Goal: Task Accomplishment & Management: Complete application form

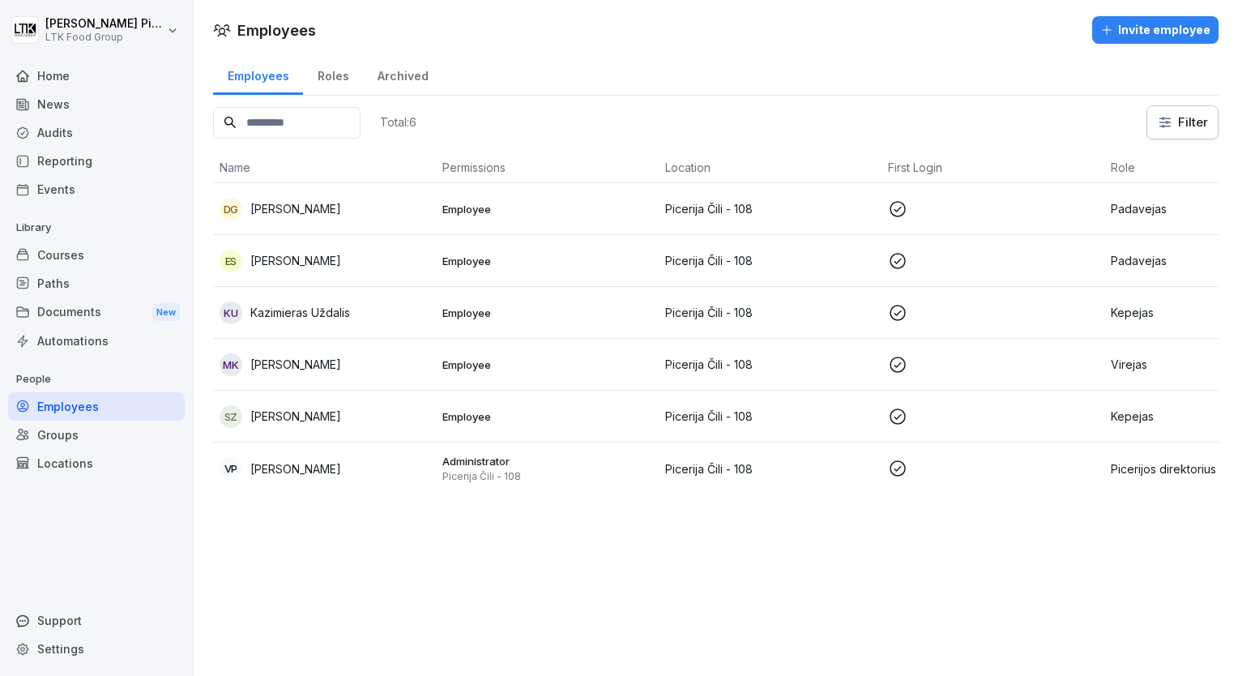
click at [324, 407] on p "[PERSON_NAME]" at bounding box center [295, 415] width 91 height 17
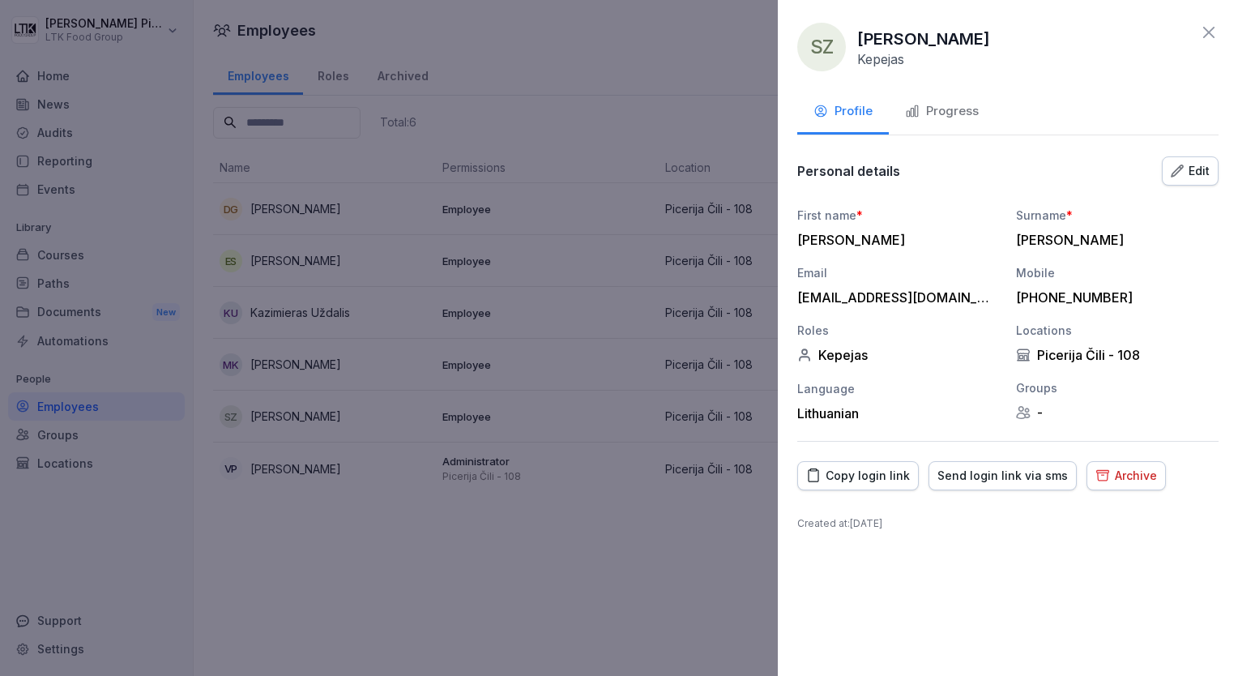
click at [945, 109] on div "Progress" at bounding box center [942, 111] width 74 height 19
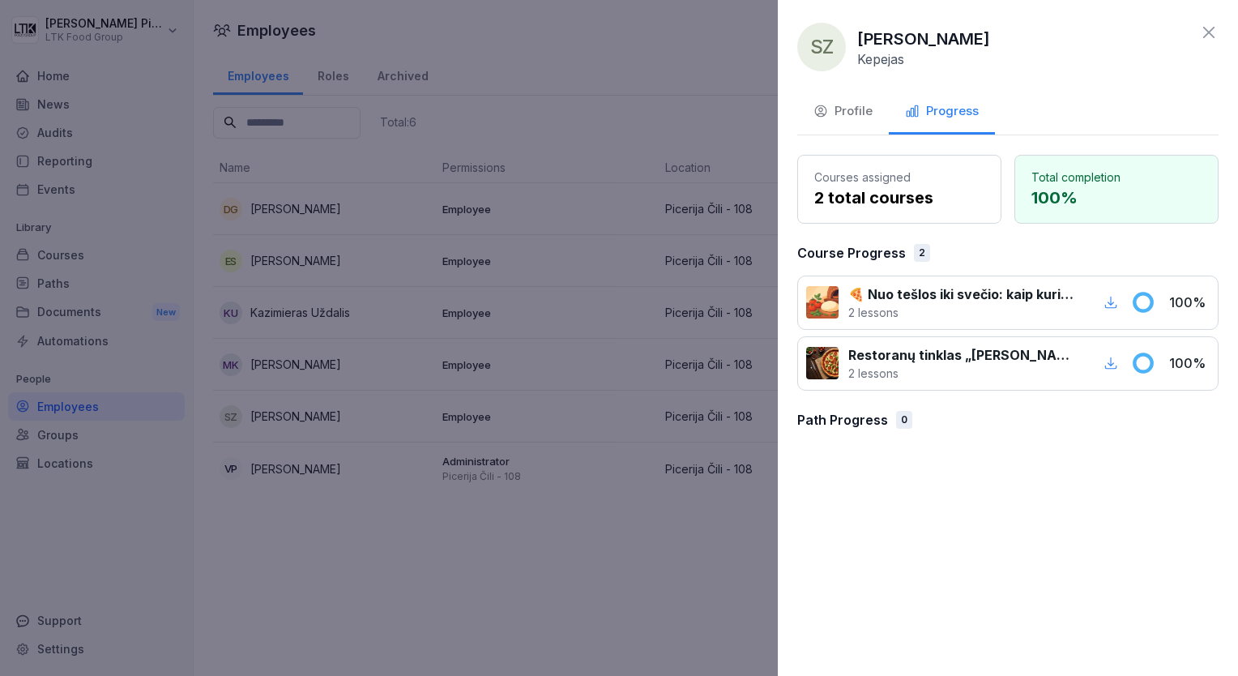
click at [1209, 28] on icon at bounding box center [1208, 32] width 19 height 19
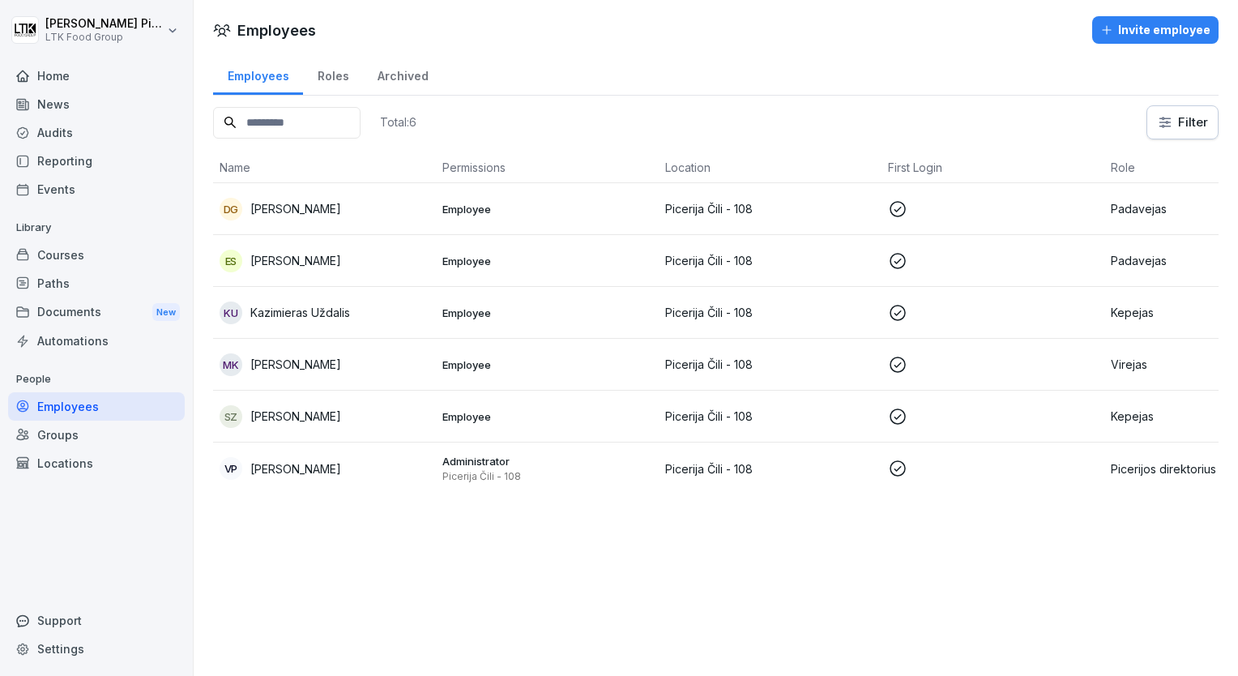
click at [1158, 30] on div "Invite employee" at bounding box center [1155, 30] width 110 height 18
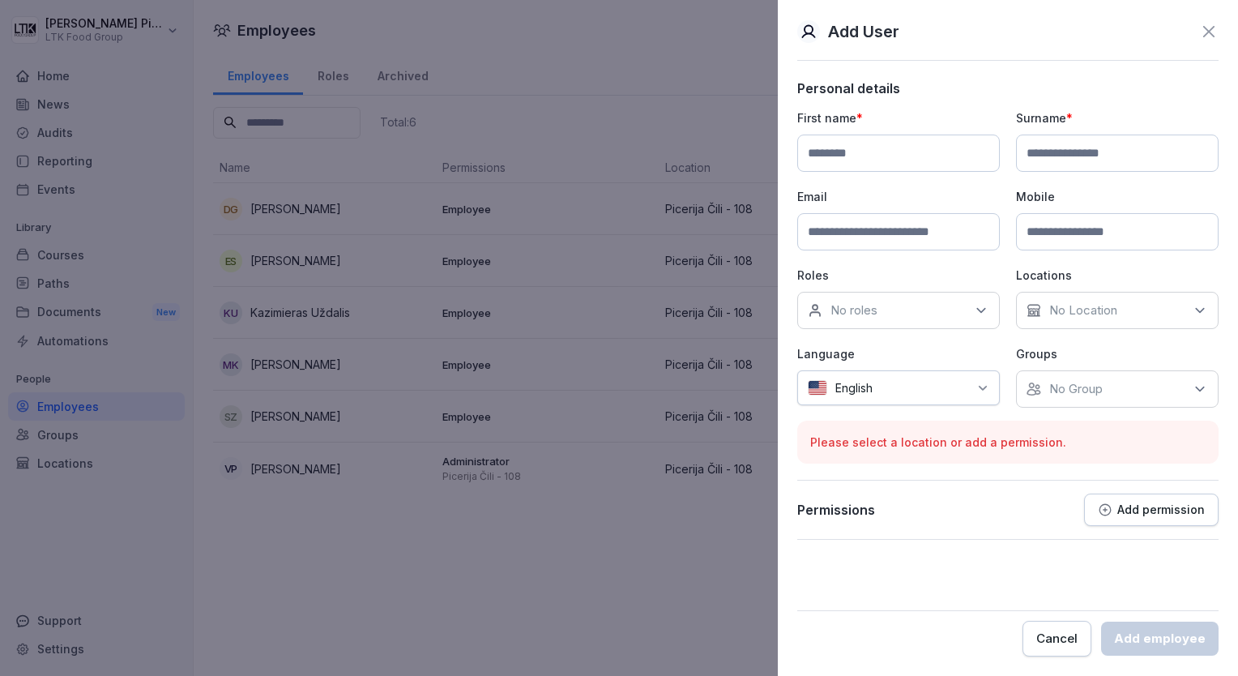
click at [885, 147] on input at bounding box center [898, 152] width 203 height 37
type input "*****"
type input "**********"
click at [829, 238] on input at bounding box center [898, 231] width 203 height 37
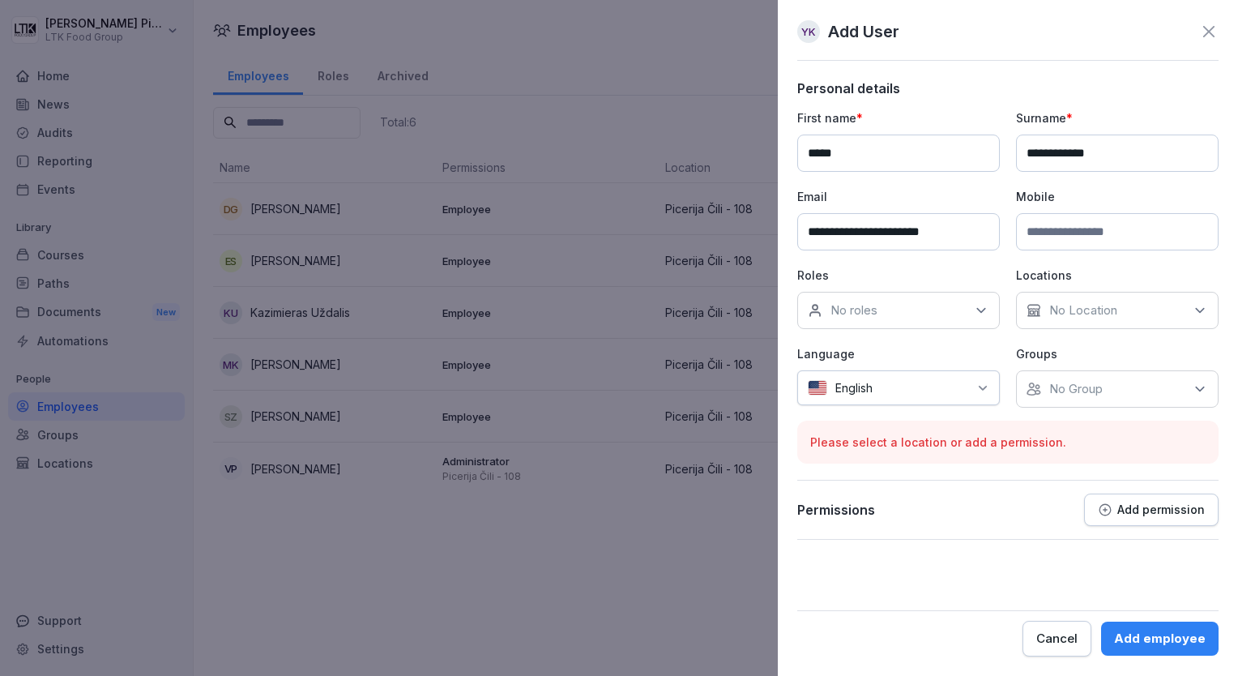
type input "**********"
click at [961, 305] on div "No roles" at bounding box center [898, 310] width 203 height 37
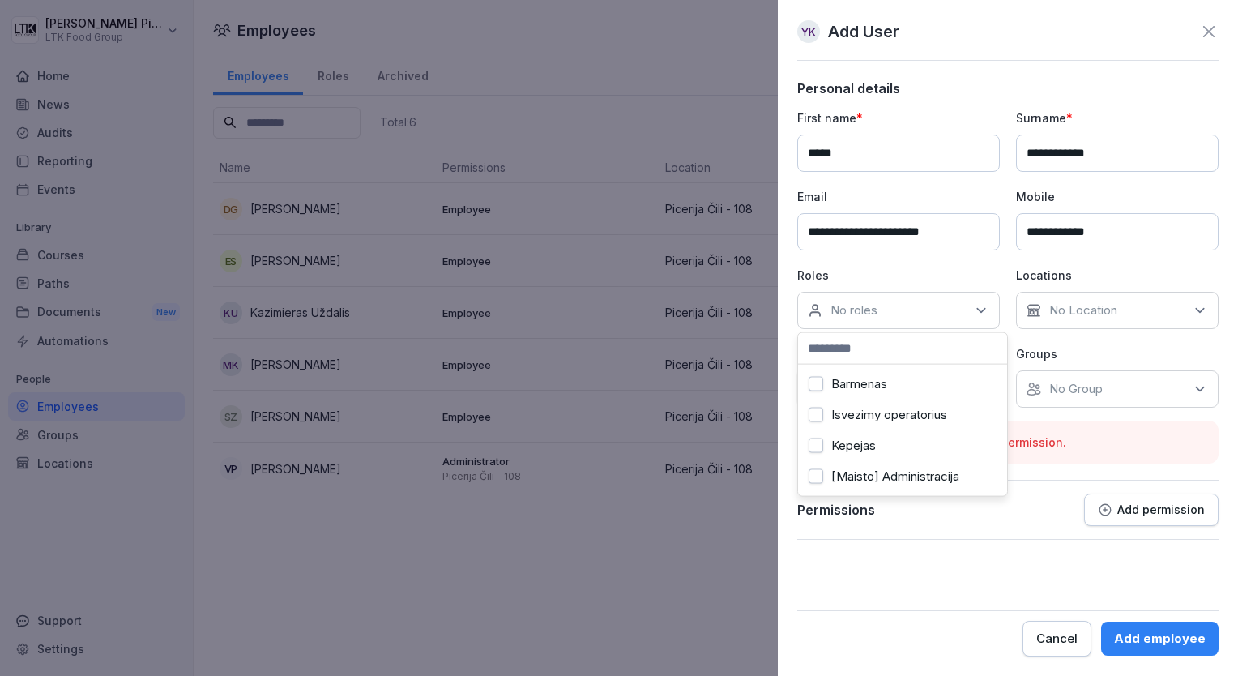
click at [887, 379] on label "Barmenas" at bounding box center [859, 384] width 56 height 15
click at [1121, 315] on div "No Location" at bounding box center [1117, 310] width 203 height 37
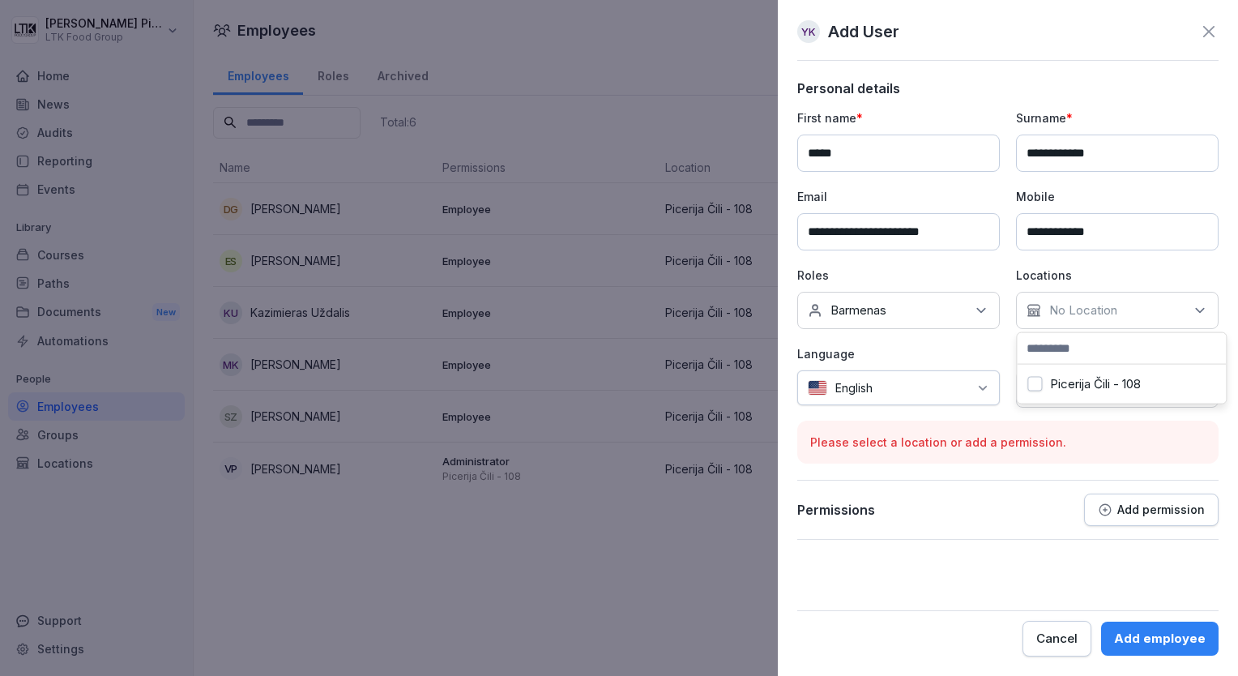
click at [1103, 377] on label "Picerija Čili - 108" at bounding box center [1095, 384] width 91 height 15
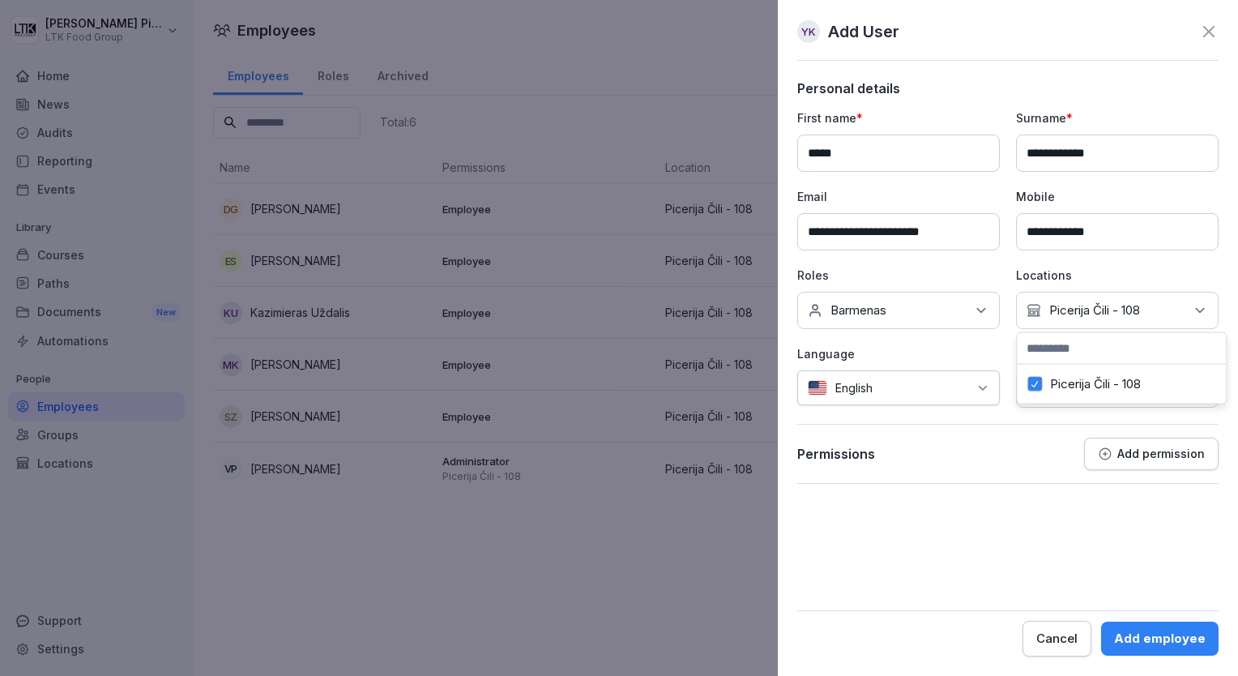
click at [965, 385] on div at bounding box center [924, 387] width 87 height 17
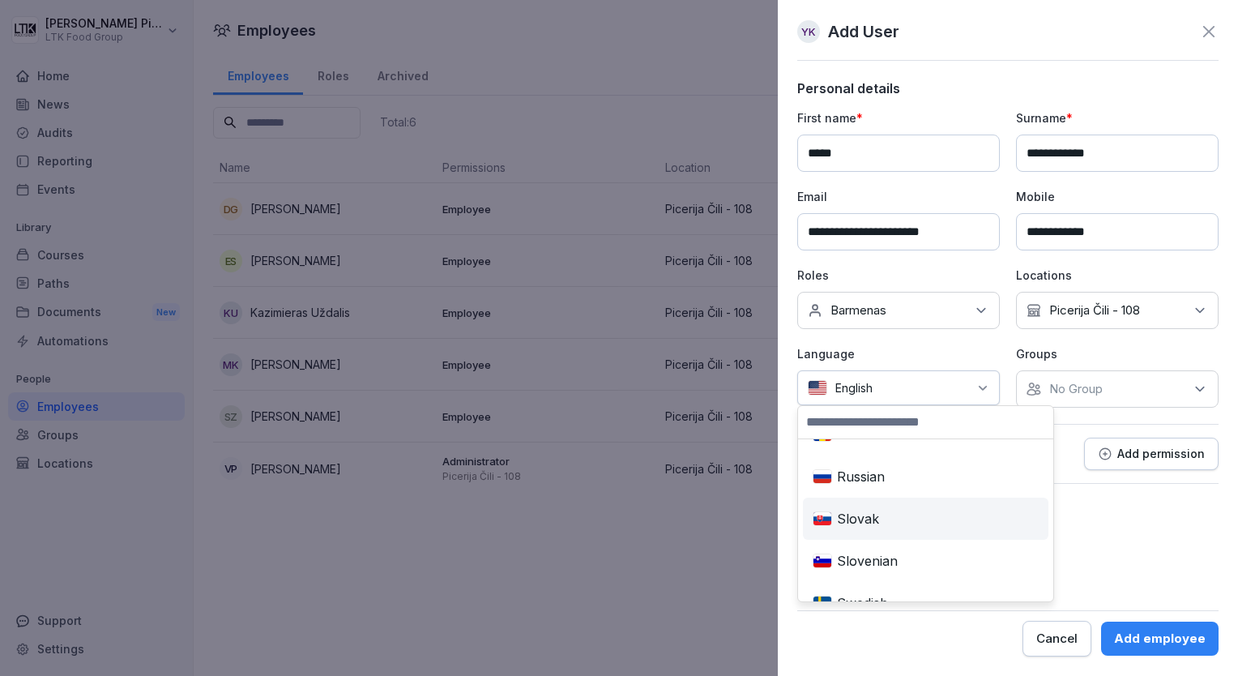
scroll to position [891, 0]
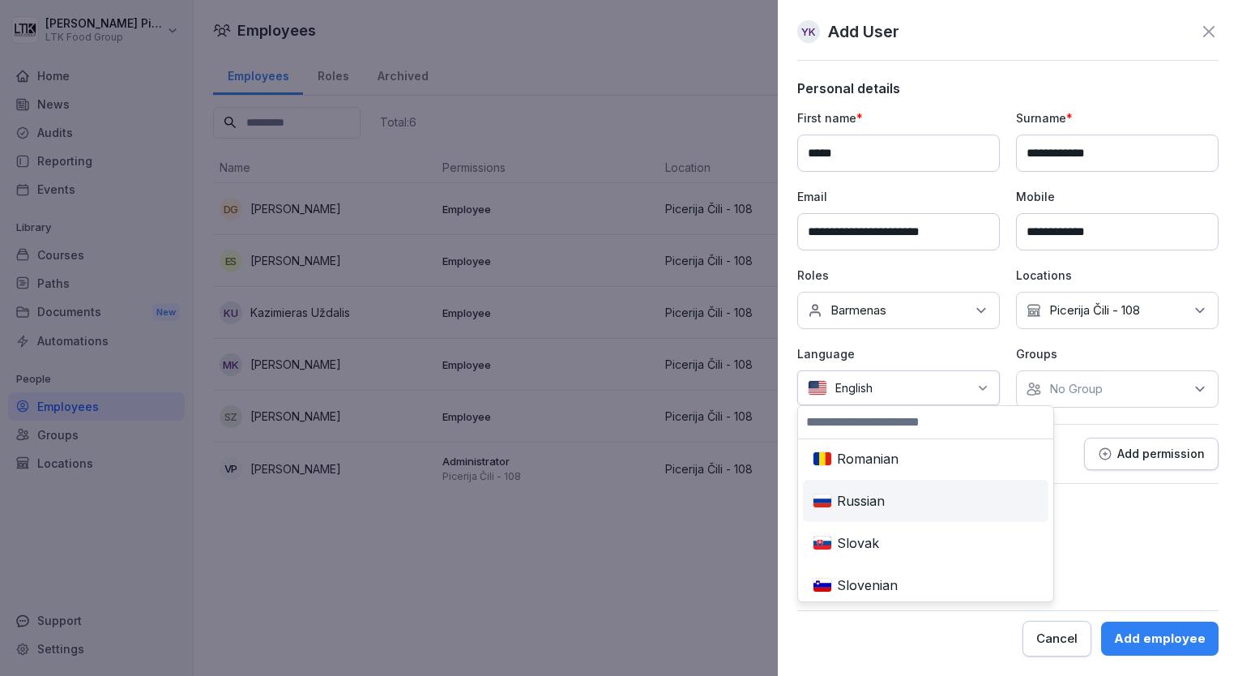
click at [875, 493] on div "Russian" at bounding box center [925, 501] width 239 height 36
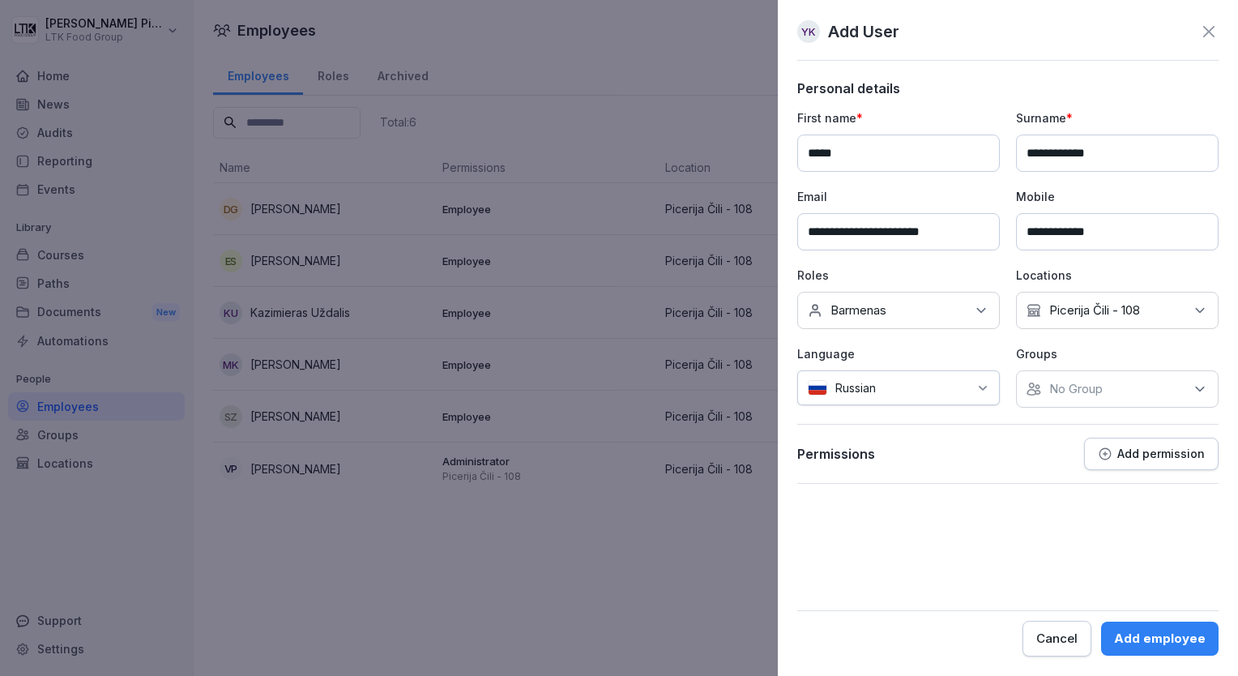
click at [975, 386] on div "Russian" at bounding box center [898, 387] width 203 height 35
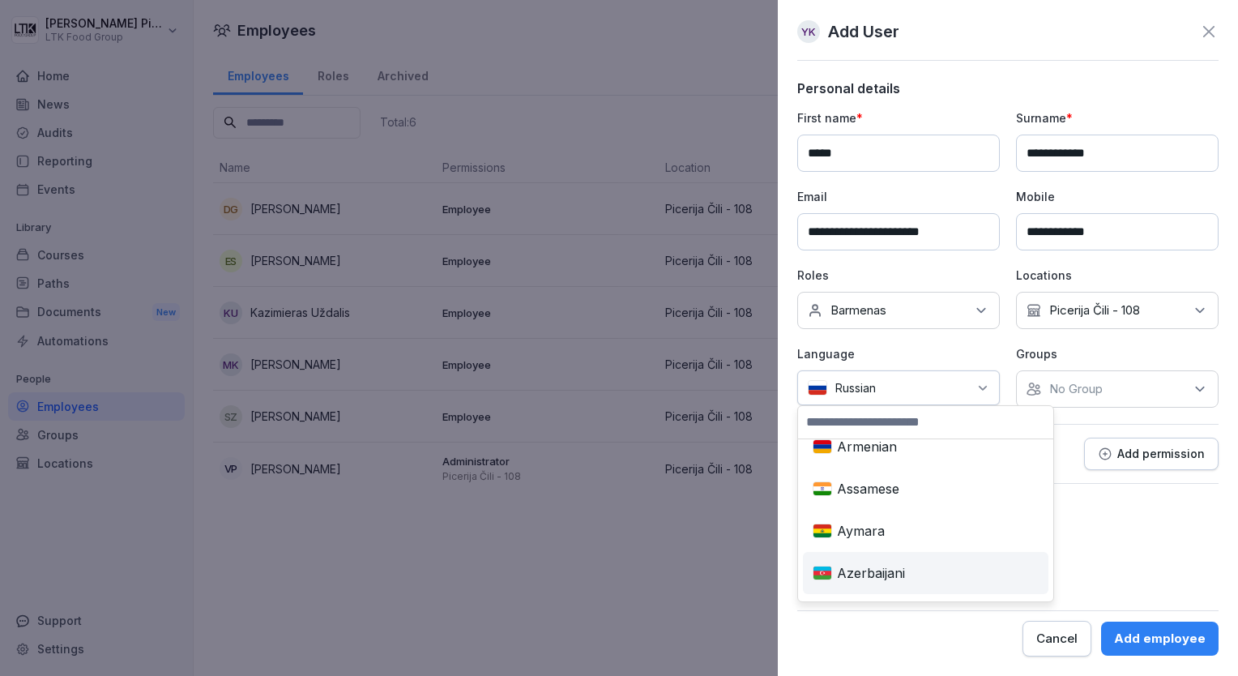
scroll to position [1296, 0]
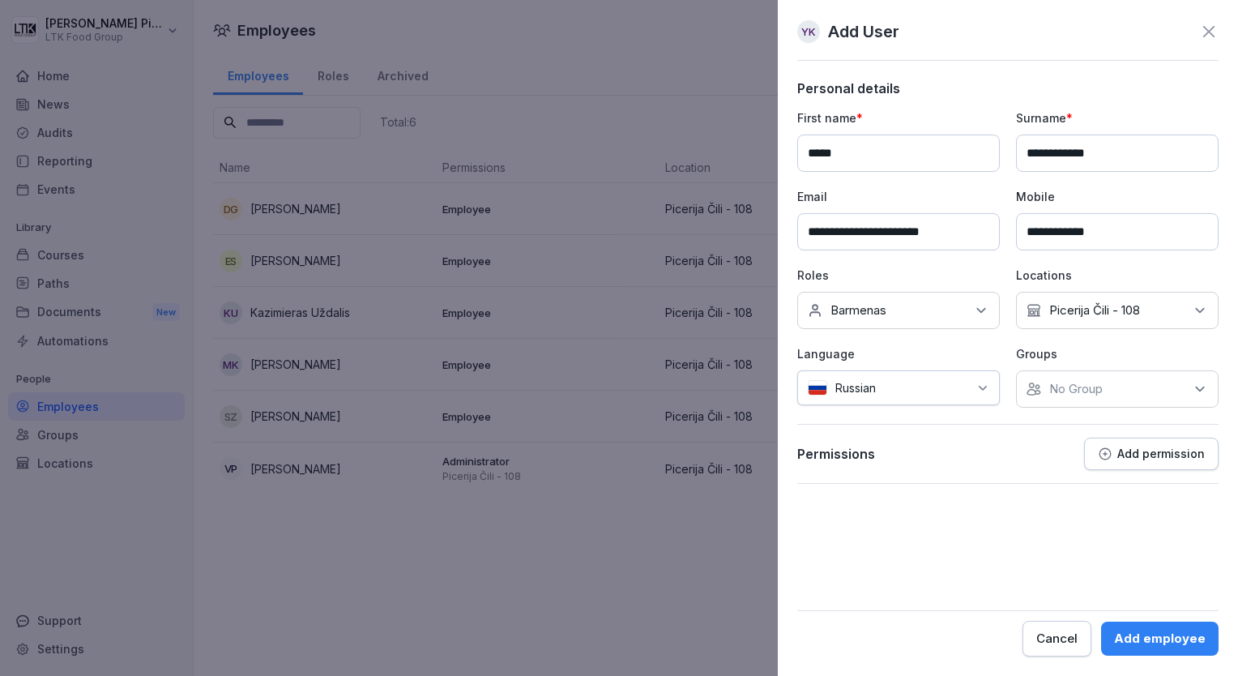
click at [1081, 381] on p "No Group" at bounding box center [1075, 389] width 53 height 16
click at [999, 471] on div "Permissions Add permission" at bounding box center [1007, 460] width 421 height 46
click at [1094, 399] on div "No Group" at bounding box center [1117, 388] width 203 height 37
click at [1153, 390] on div "No Group" at bounding box center [1117, 388] width 203 height 37
click at [953, 351] on p "Language" at bounding box center [898, 353] width 203 height 17
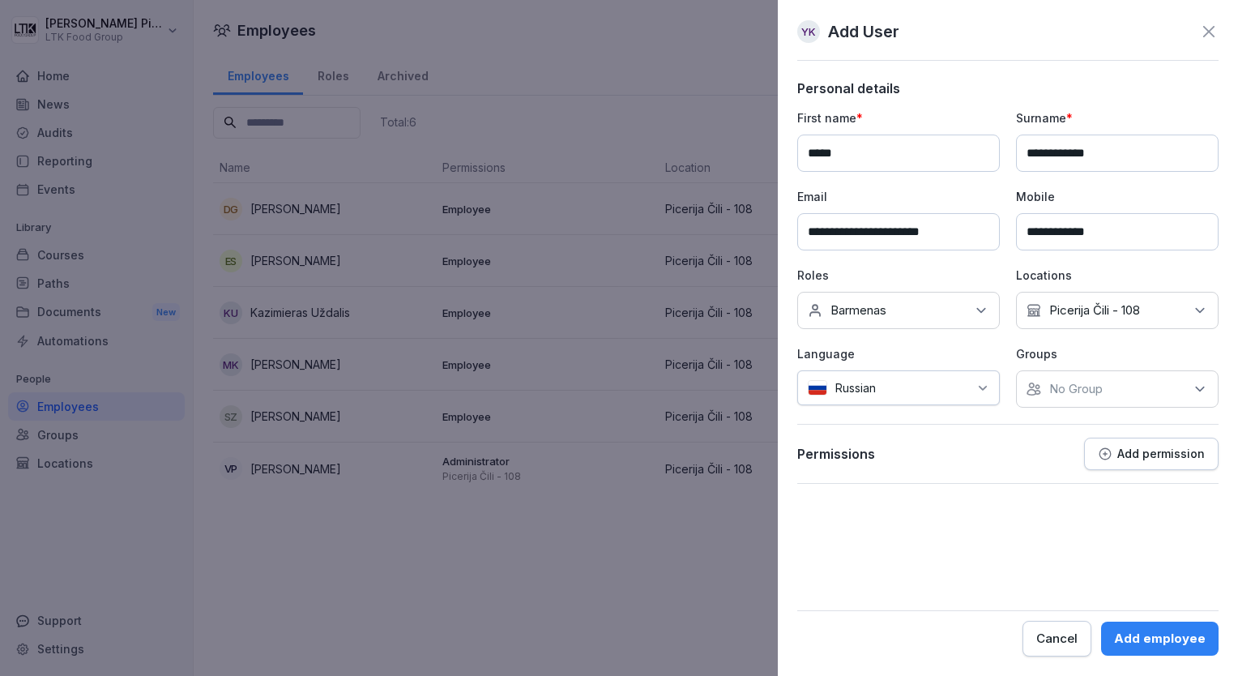
click at [1157, 630] on div "Add employee" at bounding box center [1160, 638] width 92 height 18
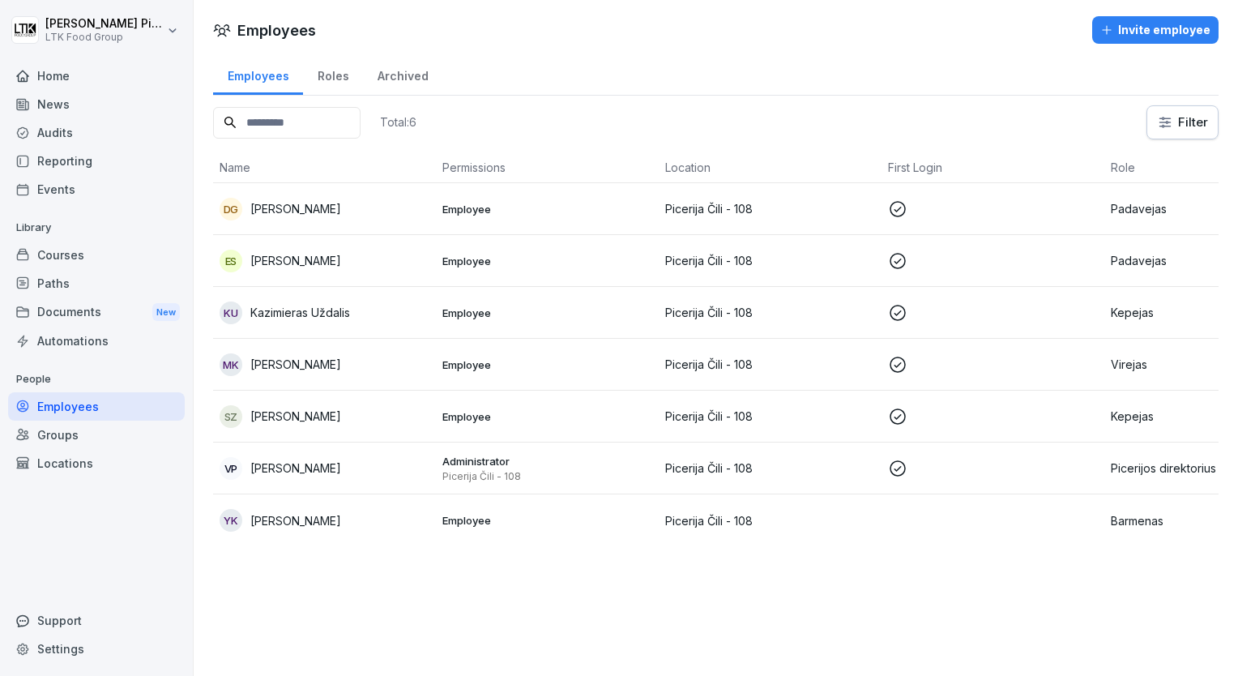
click at [523, 520] on p "Employee" at bounding box center [547, 520] width 210 height 15
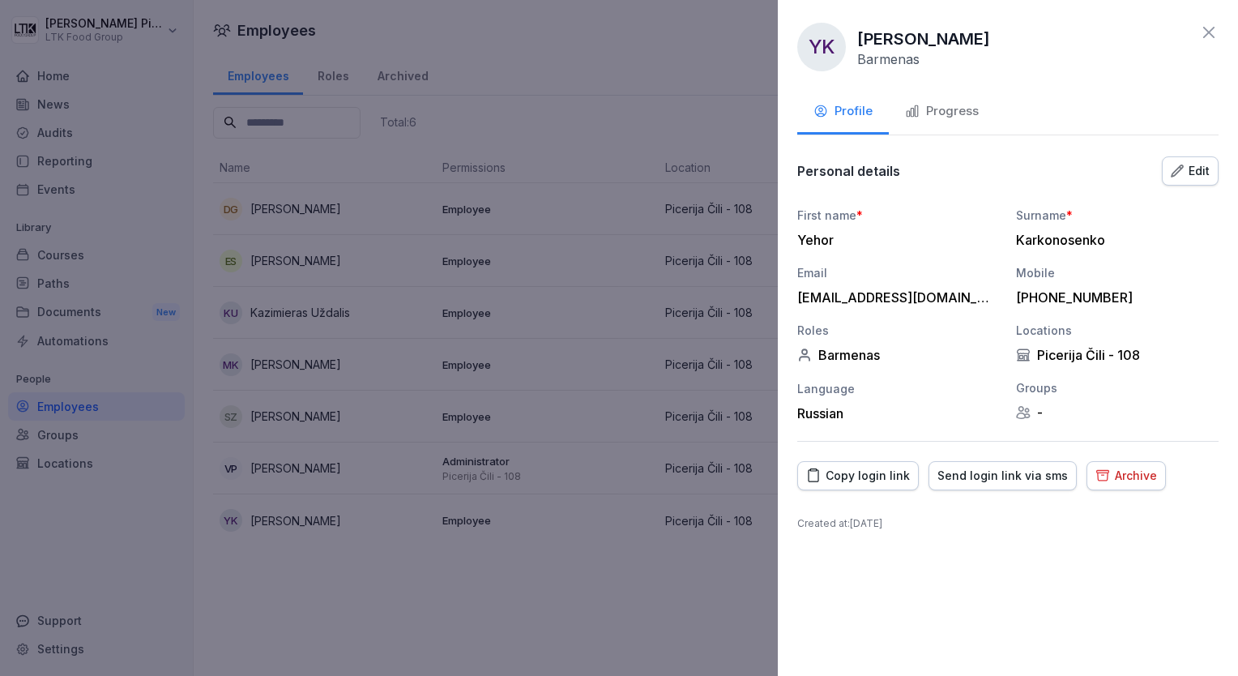
click at [1012, 480] on div "Send login link via sms" at bounding box center [1002, 476] width 130 height 18
click at [674, 608] on div at bounding box center [619, 338] width 1238 height 676
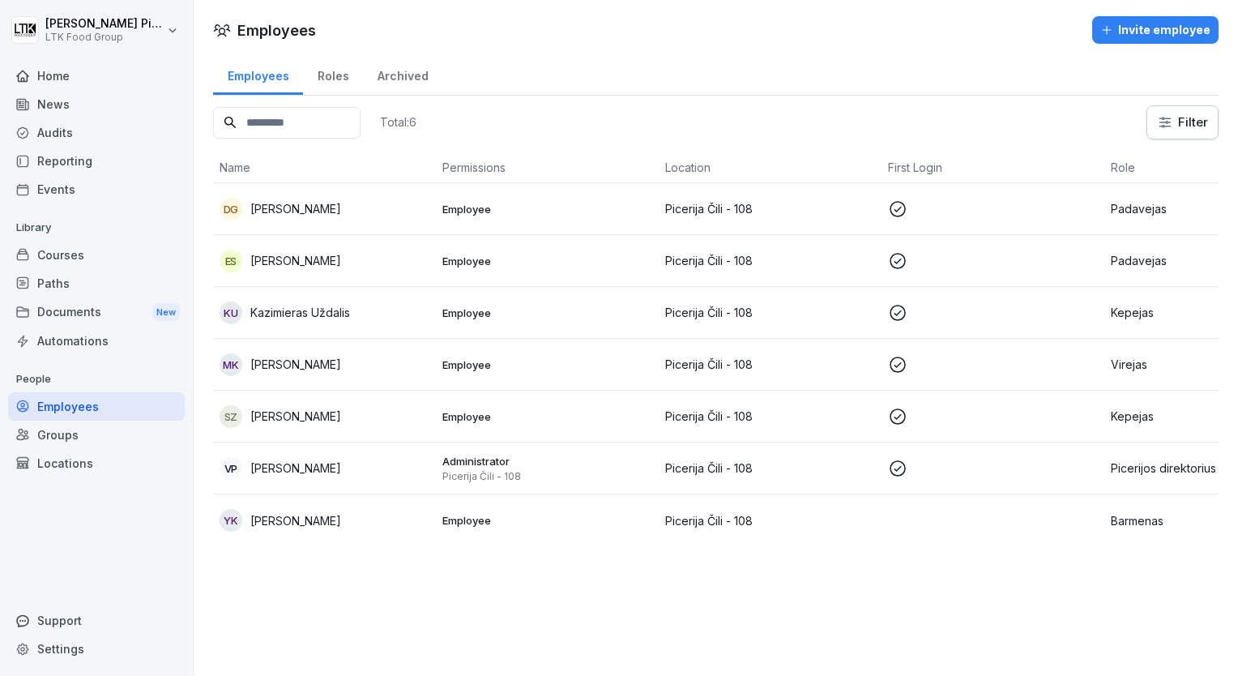
click at [1157, 25] on div "Invite employee" at bounding box center [1155, 30] width 110 height 18
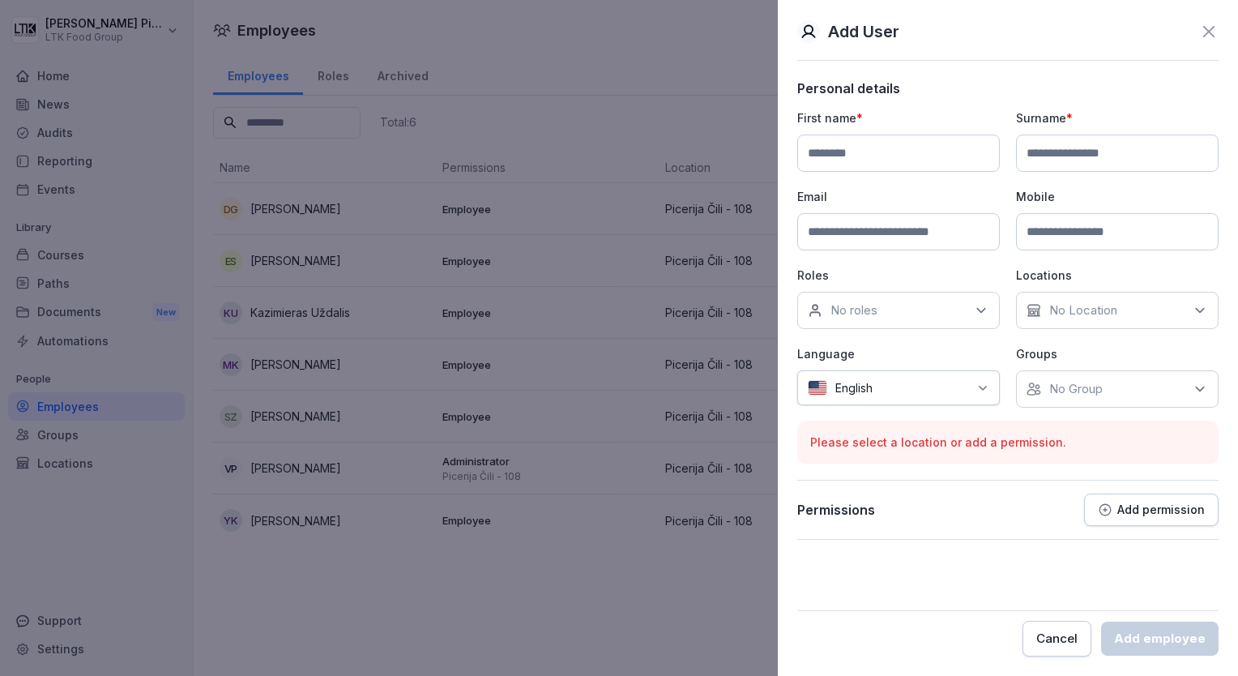
click at [931, 147] on input at bounding box center [898, 152] width 203 height 37
type input "****"
type input "**********"
click at [894, 224] on input at bounding box center [898, 231] width 203 height 37
click at [1208, 39] on icon at bounding box center [1208, 31] width 19 height 19
